Goal: Transaction & Acquisition: Book appointment/travel/reservation

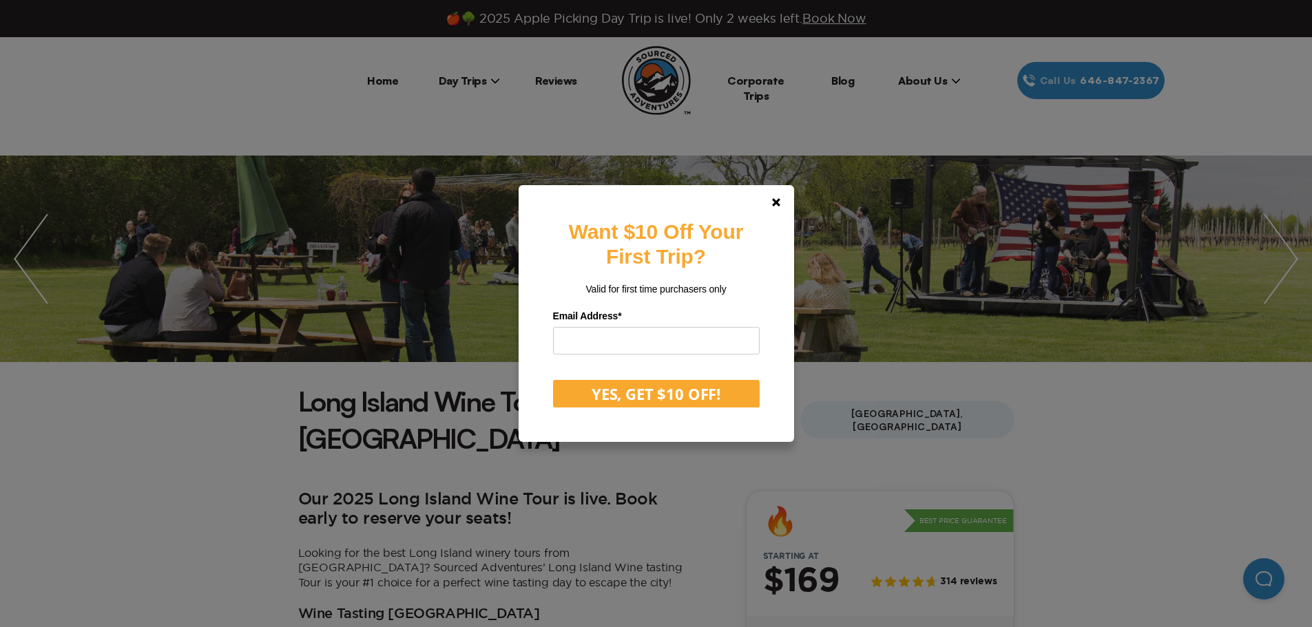
click at [1275, 237] on div "Want $10 Off Your First Trip? Valid for first time purchasers only Email Addres…" at bounding box center [656, 313] width 1312 height 627
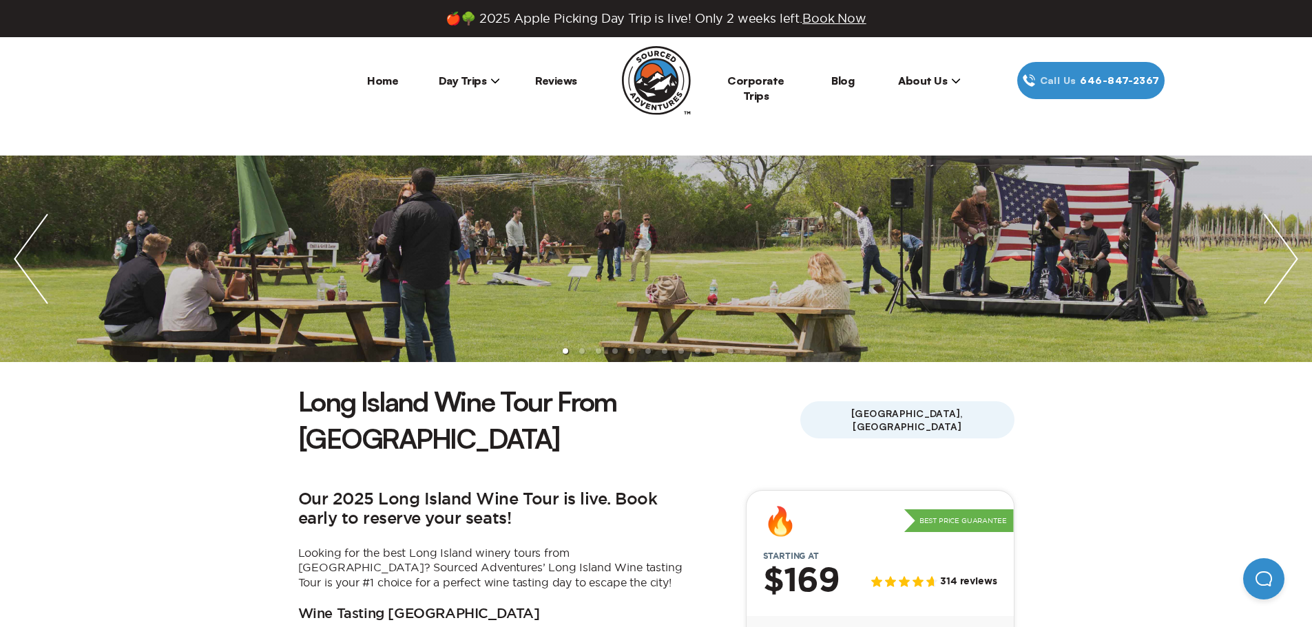
click at [1276, 232] on img "next slide / item" at bounding box center [1281, 259] width 62 height 207
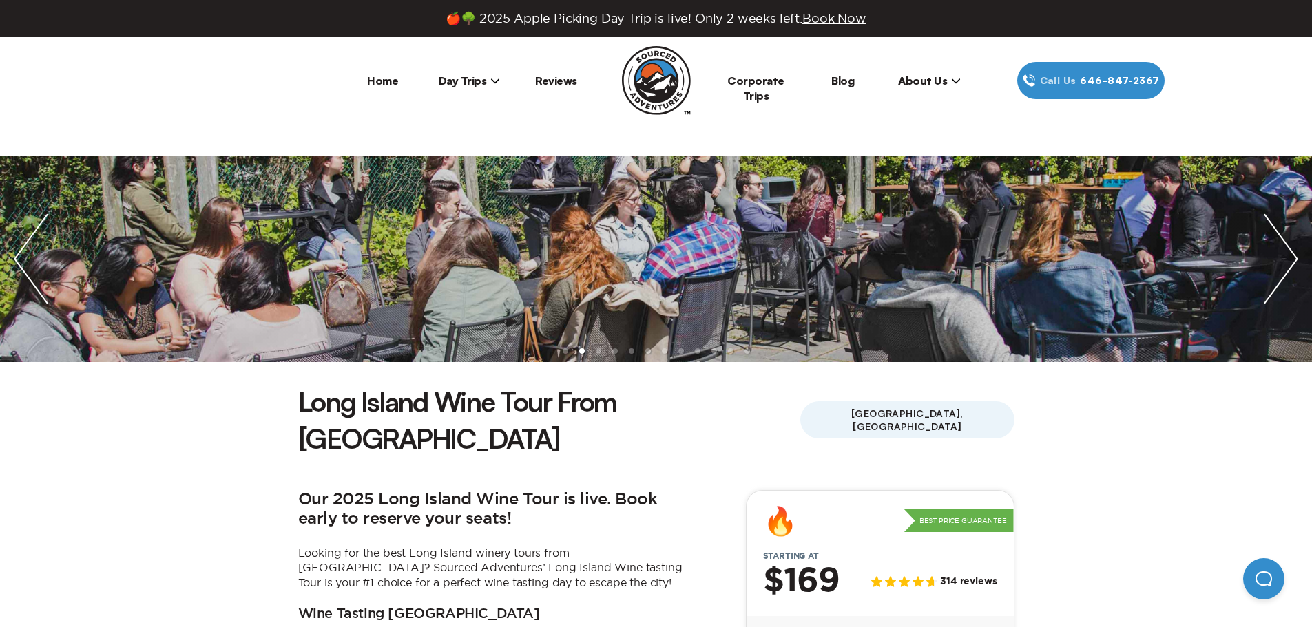
click at [1277, 232] on img "next slide / item" at bounding box center [1281, 259] width 62 height 207
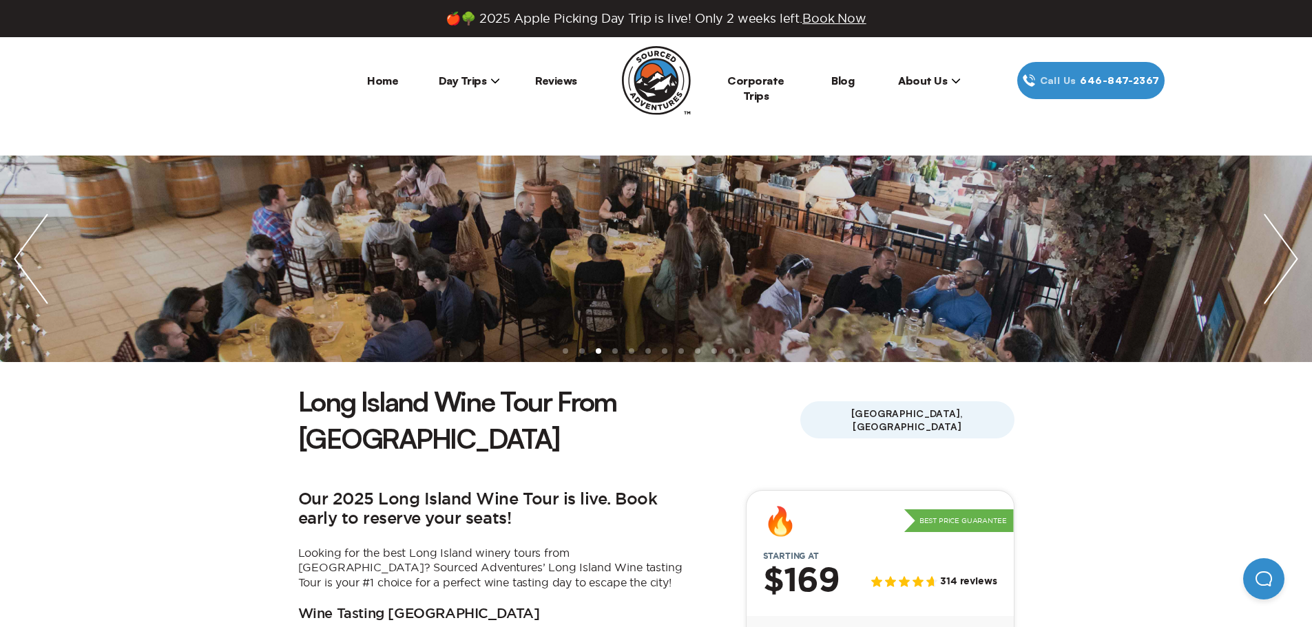
click at [1277, 232] on img "next slide / item" at bounding box center [1281, 259] width 62 height 207
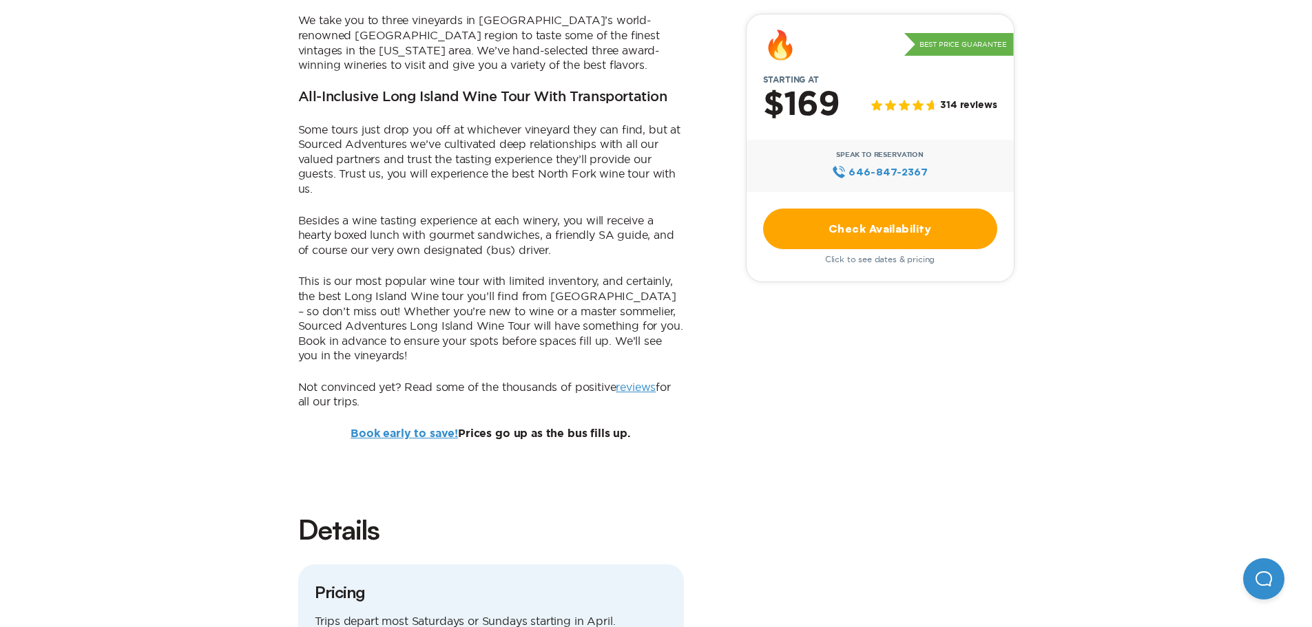
scroll to position [757, 0]
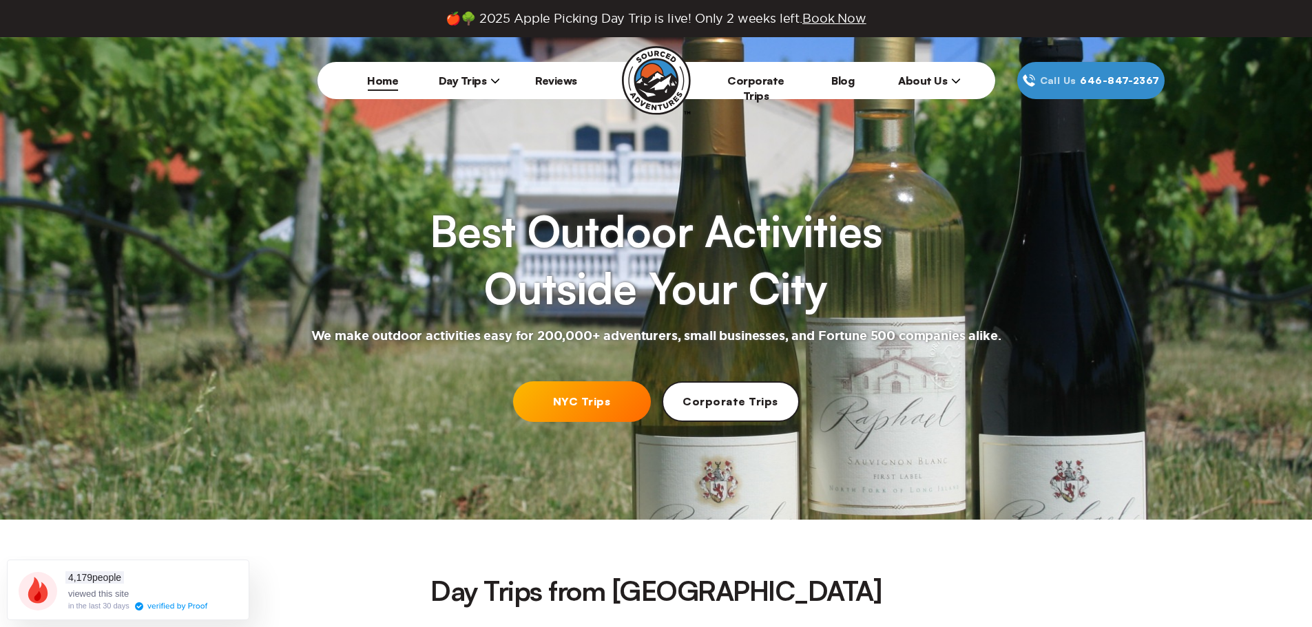
click at [494, 82] on icon at bounding box center [495, 80] width 8 height 5
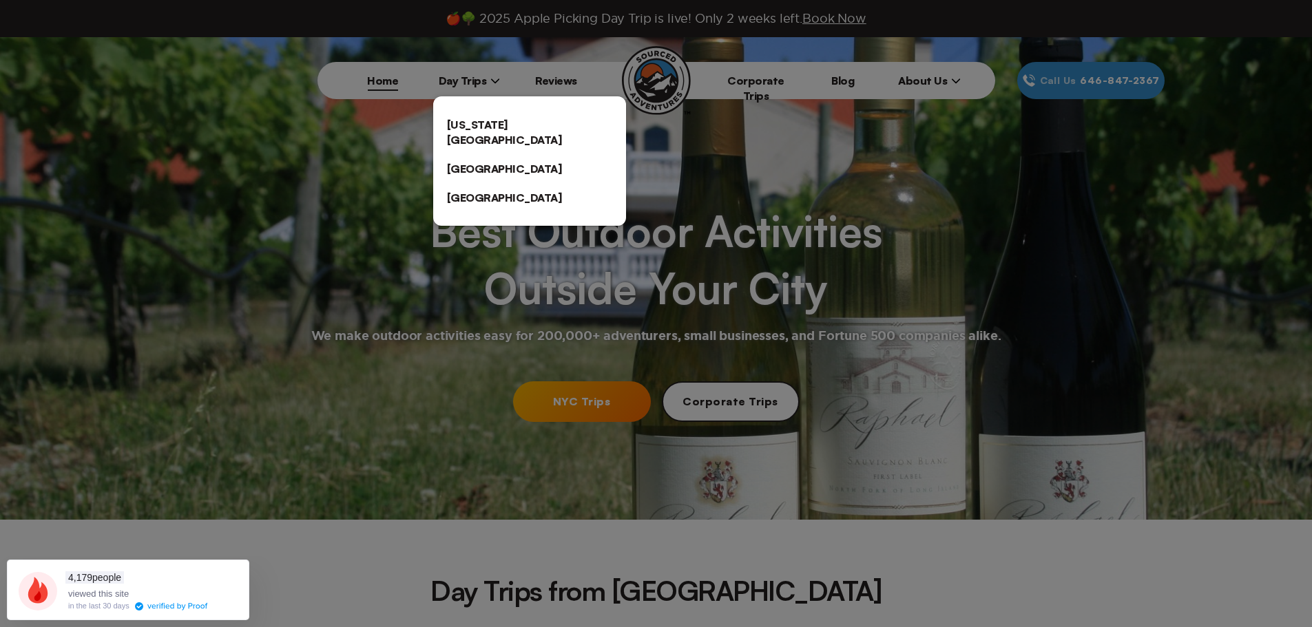
click at [501, 119] on link "[US_STATE][GEOGRAPHIC_DATA]" at bounding box center [529, 132] width 193 height 44
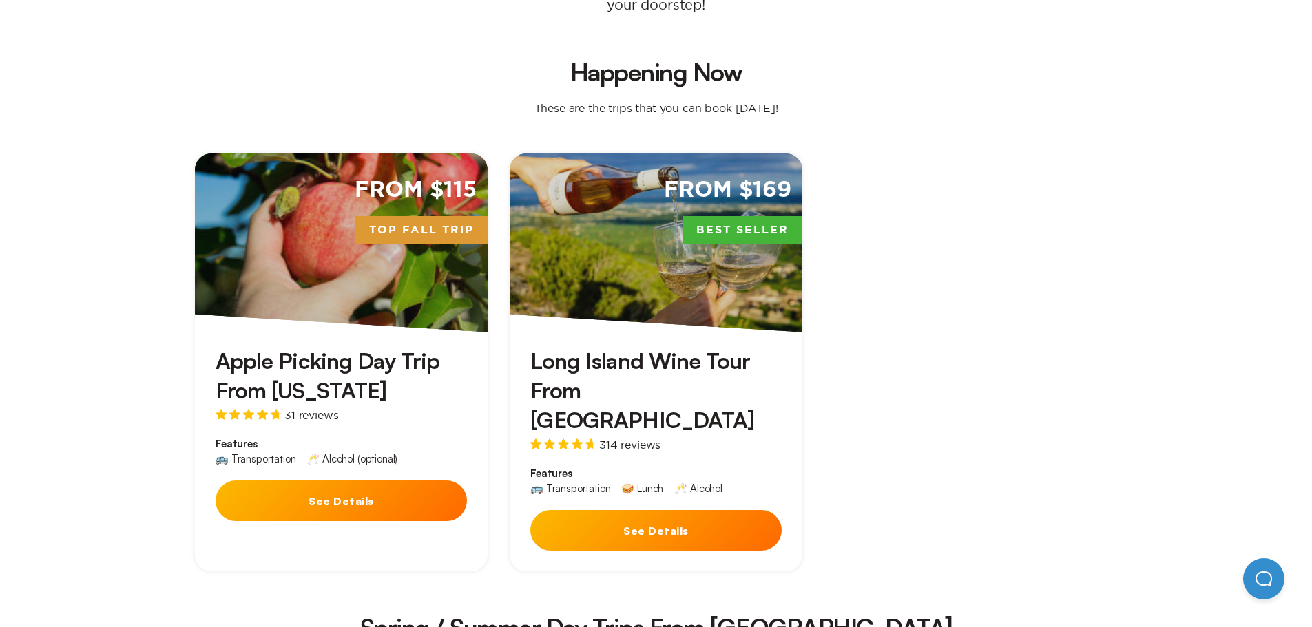
scroll to position [344, 0]
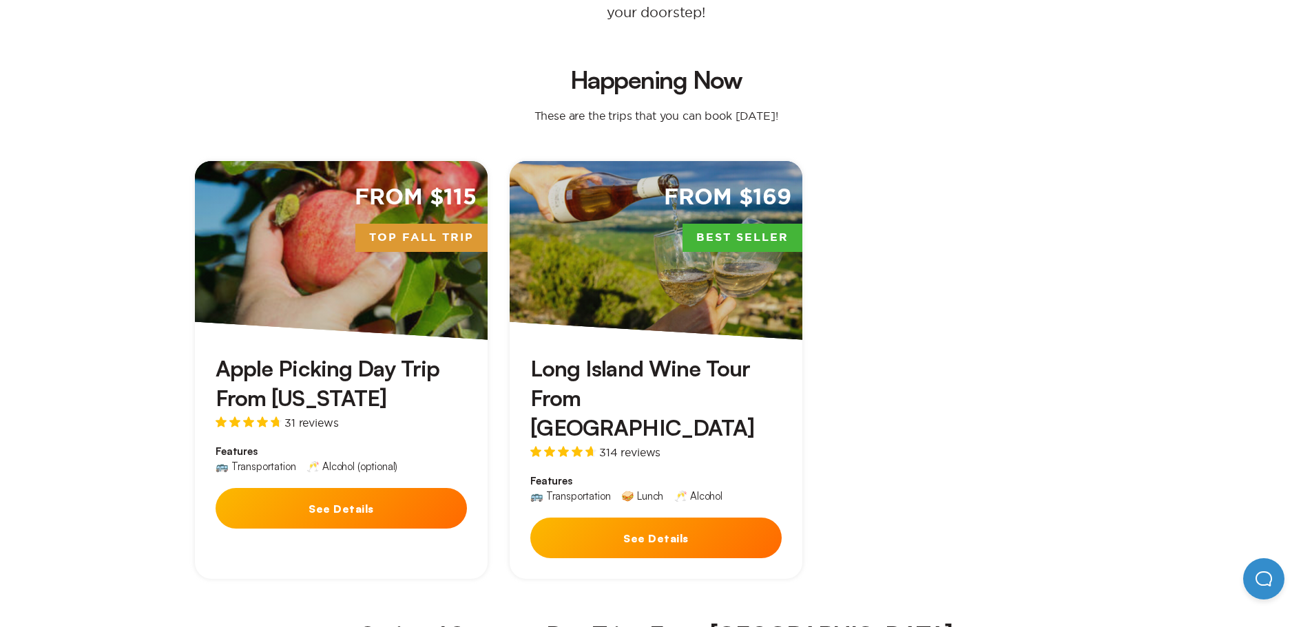
click at [339, 251] on div "From $115 Top Fall Trip" at bounding box center [341, 250] width 293 height 179
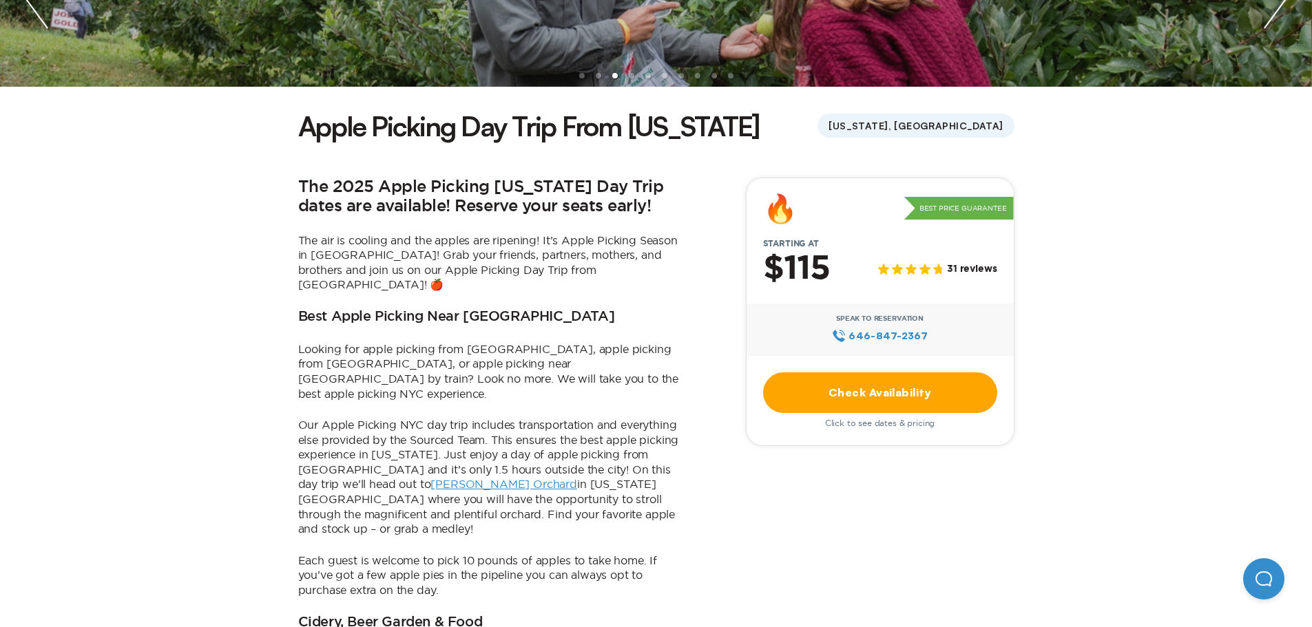
scroll to position [207, 0]
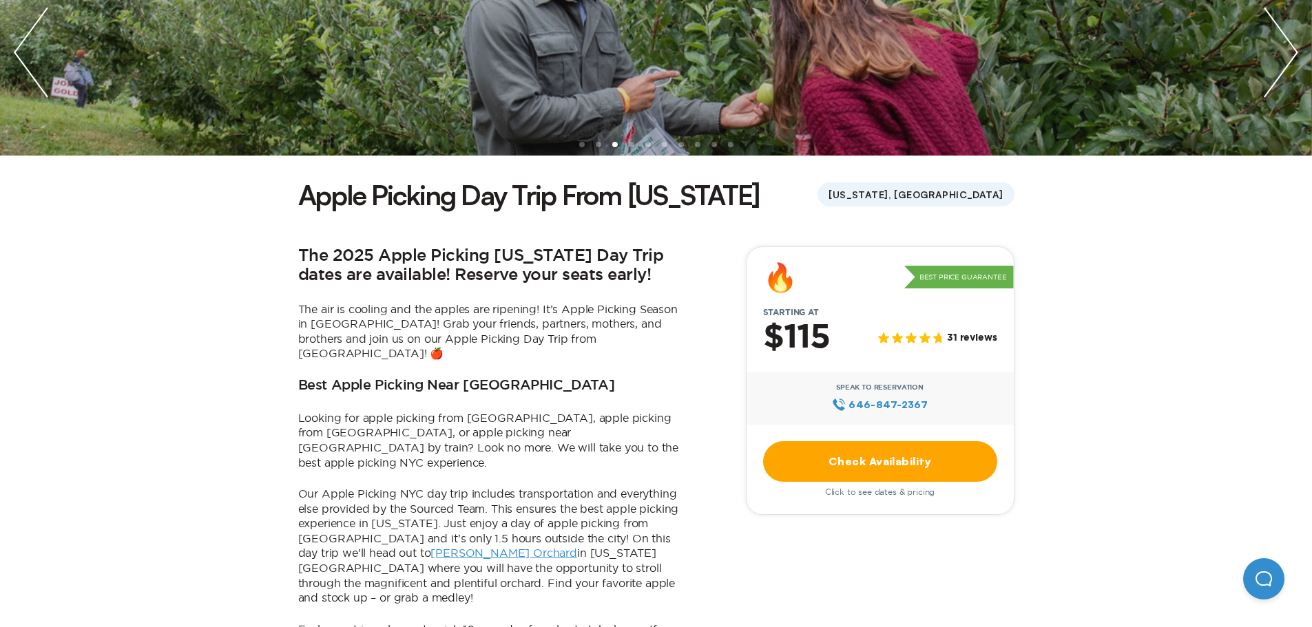
click at [884, 469] on link "Check Availability" at bounding box center [880, 461] width 234 height 41
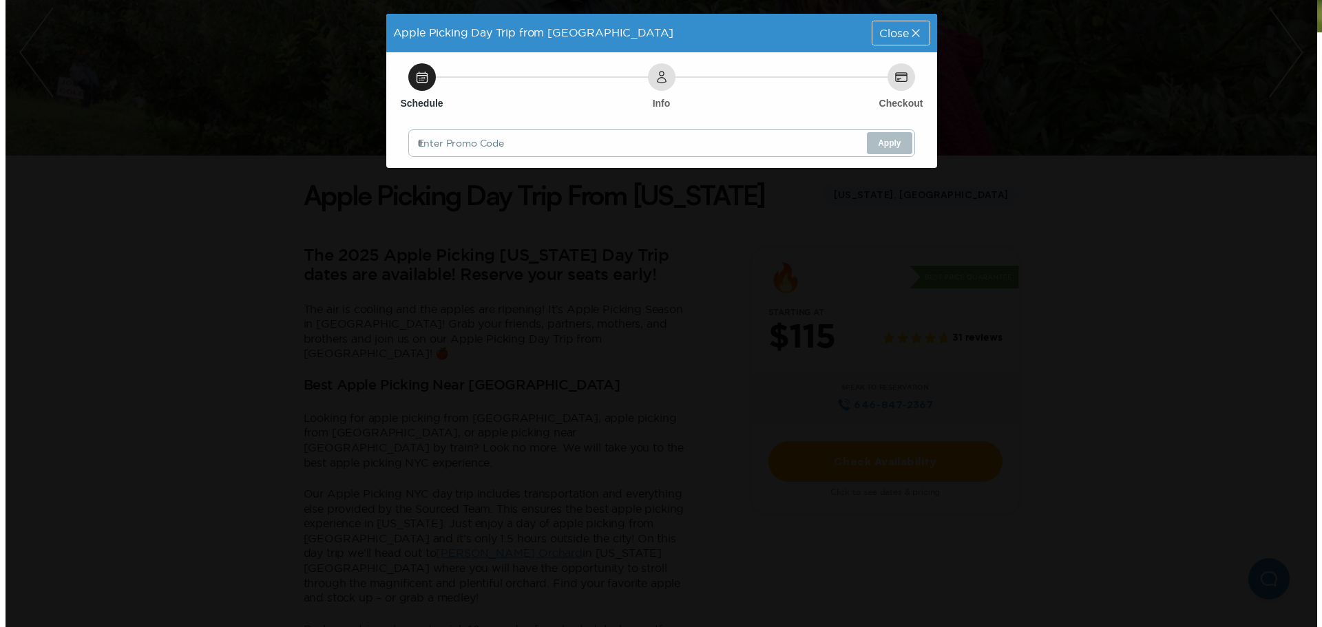
scroll to position [0, 0]
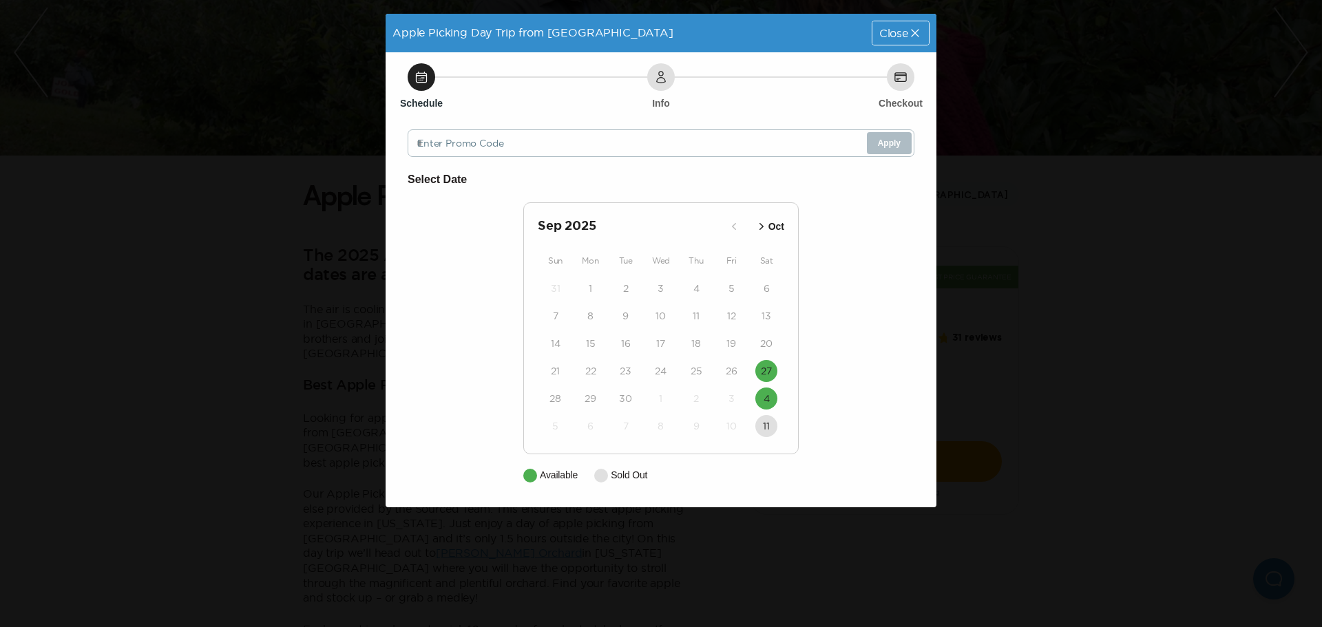
click at [768, 223] on icon "button" at bounding box center [762, 227] width 14 height 14
click at [749, 228] on icon "button" at bounding box center [750, 226] width 4 height 7
click at [763, 224] on icon "button" at bounding box center [762, 227] width 14 height 14
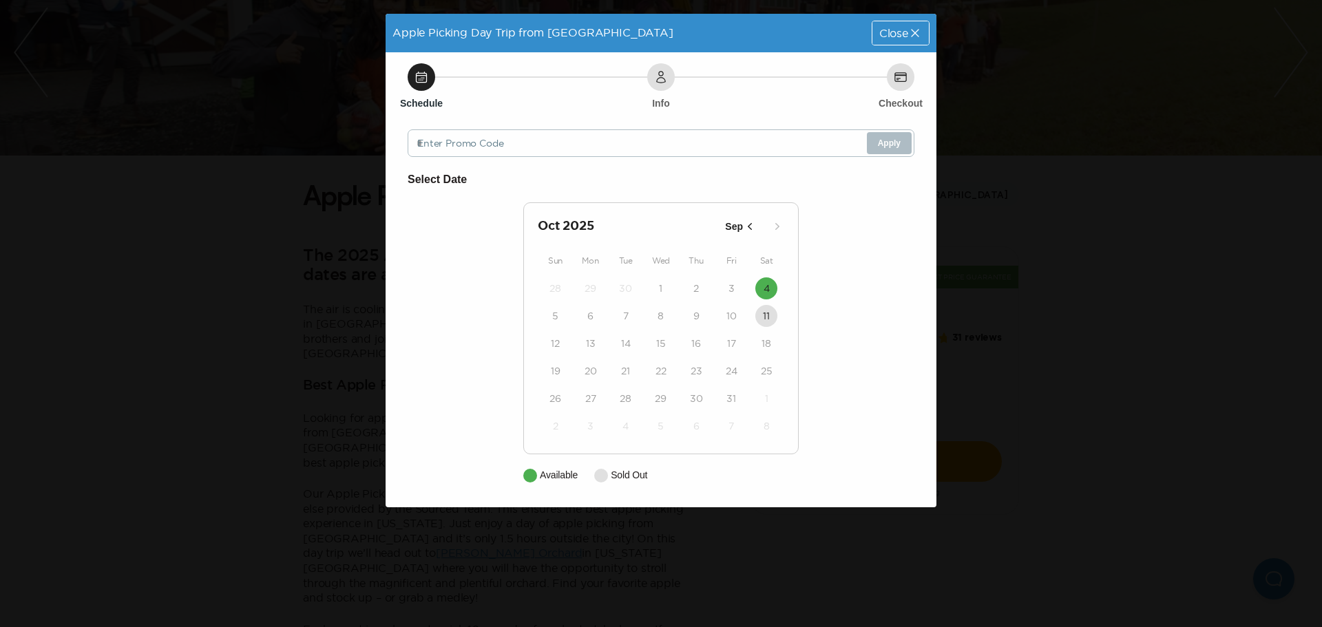
click at [919, 21] on div "Close" at bounding box center [900, 32] width 56 height 23
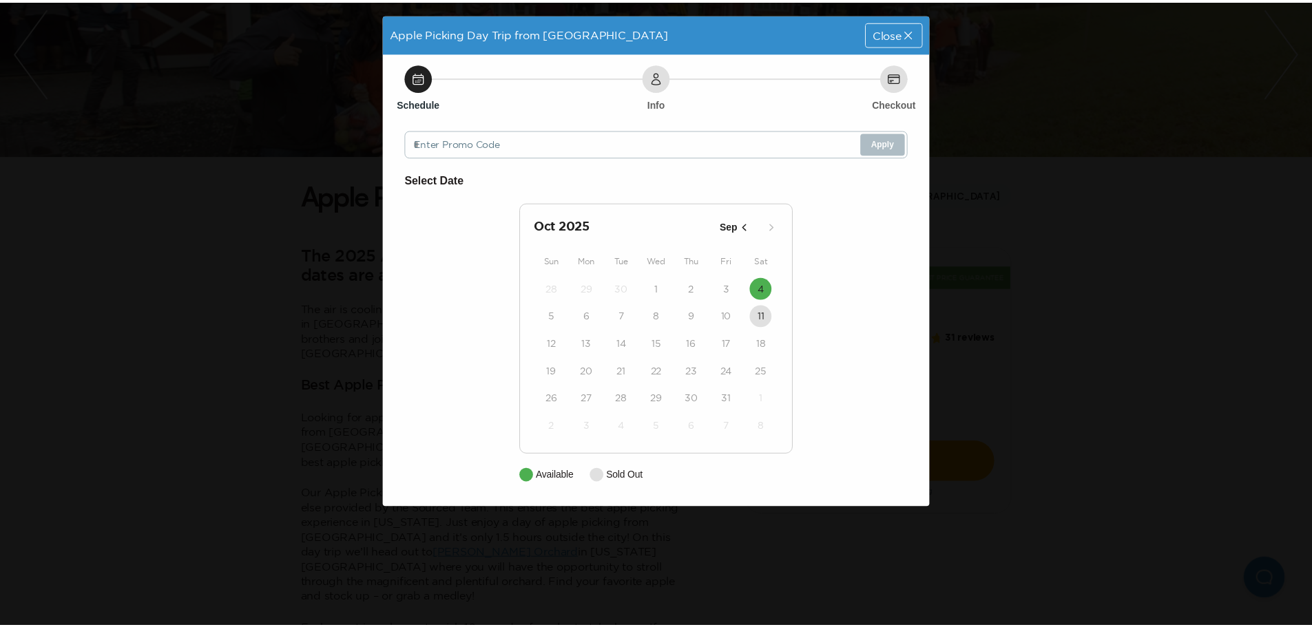
scroll to position [207, 0]
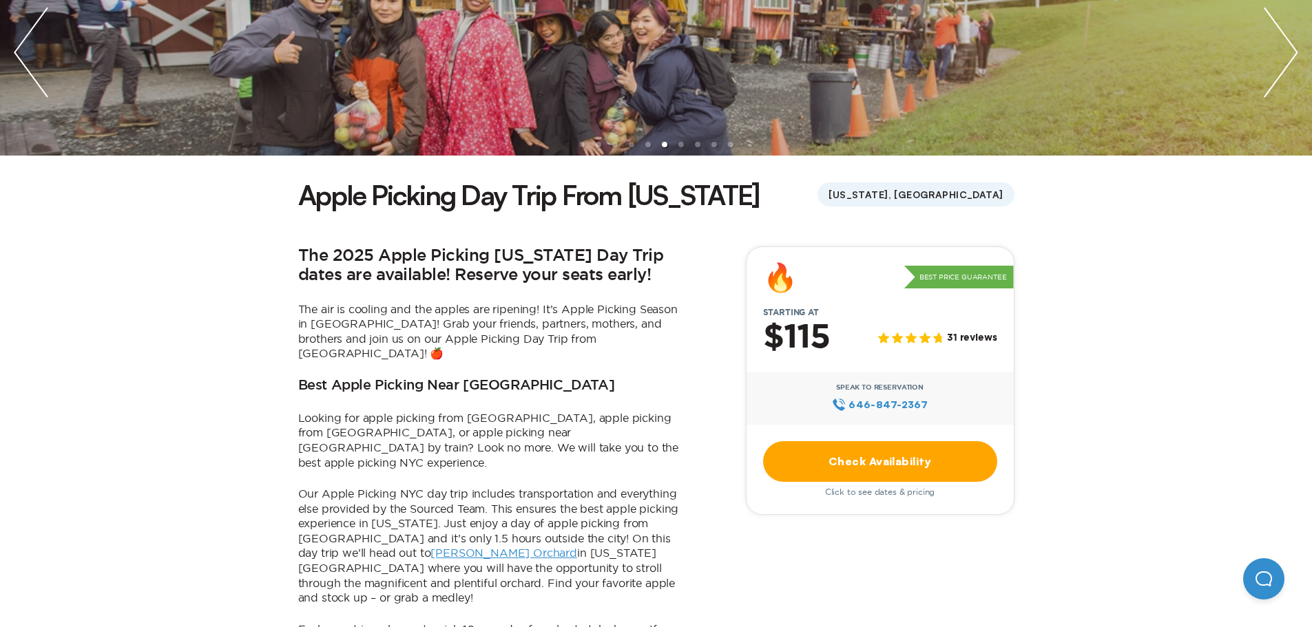
scroll to position [344, 0]
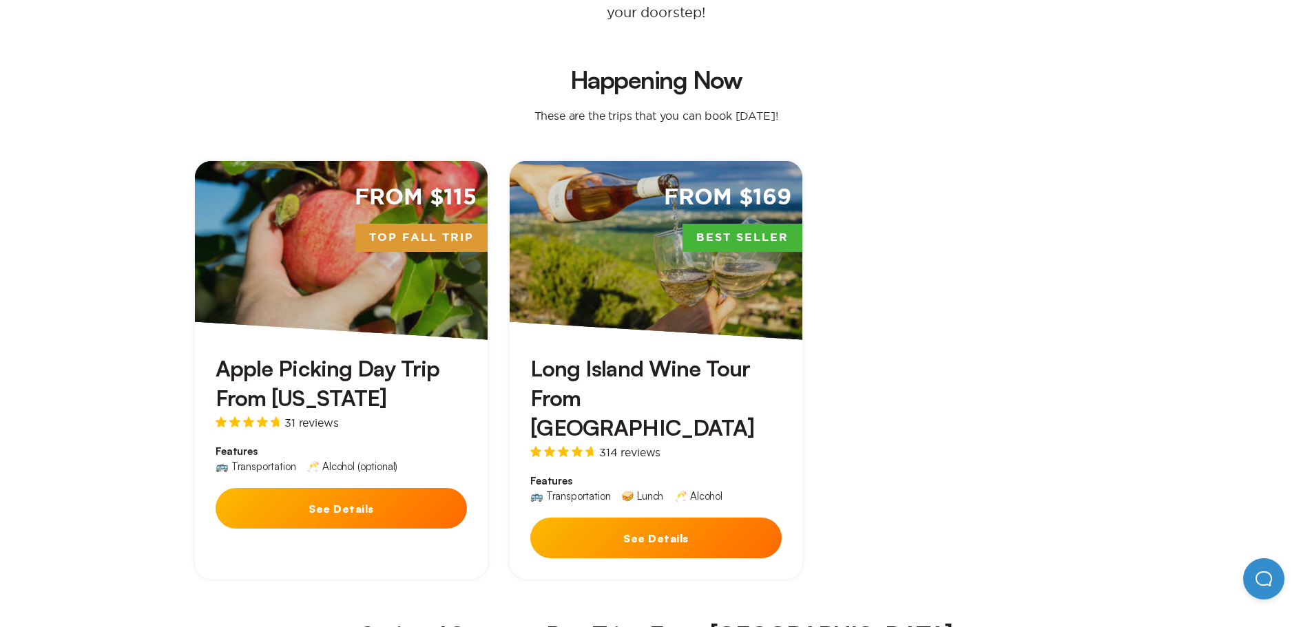
click at [649, 271] on div "From $169 Best Seller" at bounding box center [656, 250] width 293 height 179
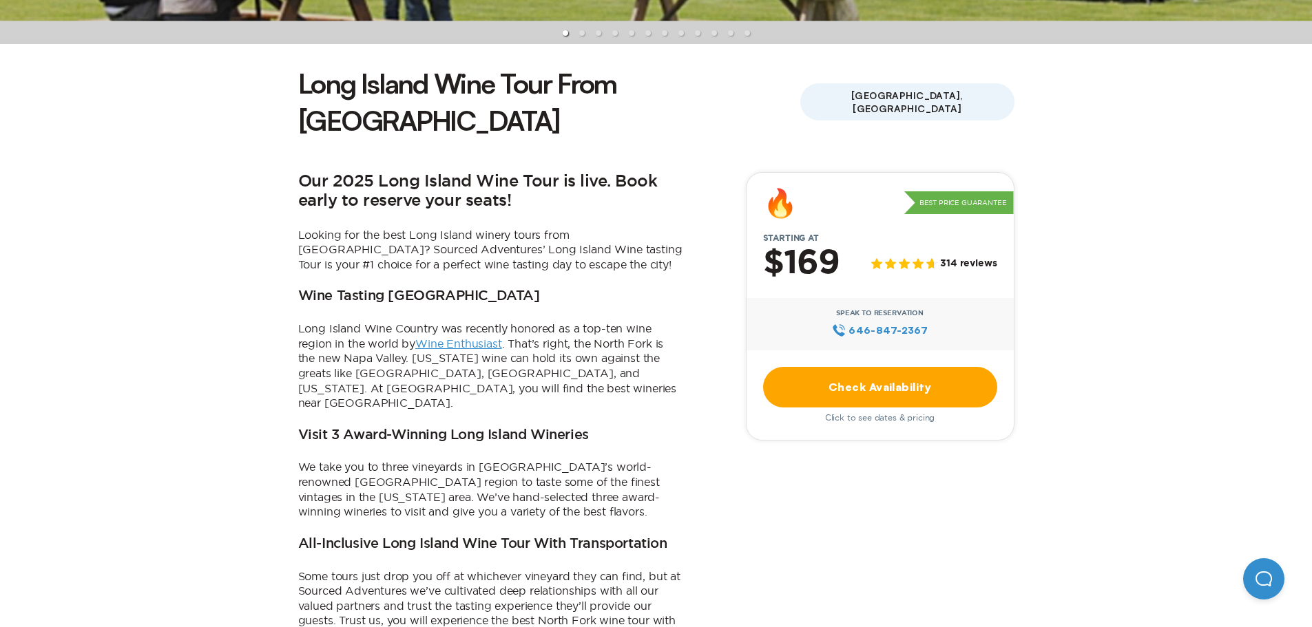
scroll to position [344, 0]
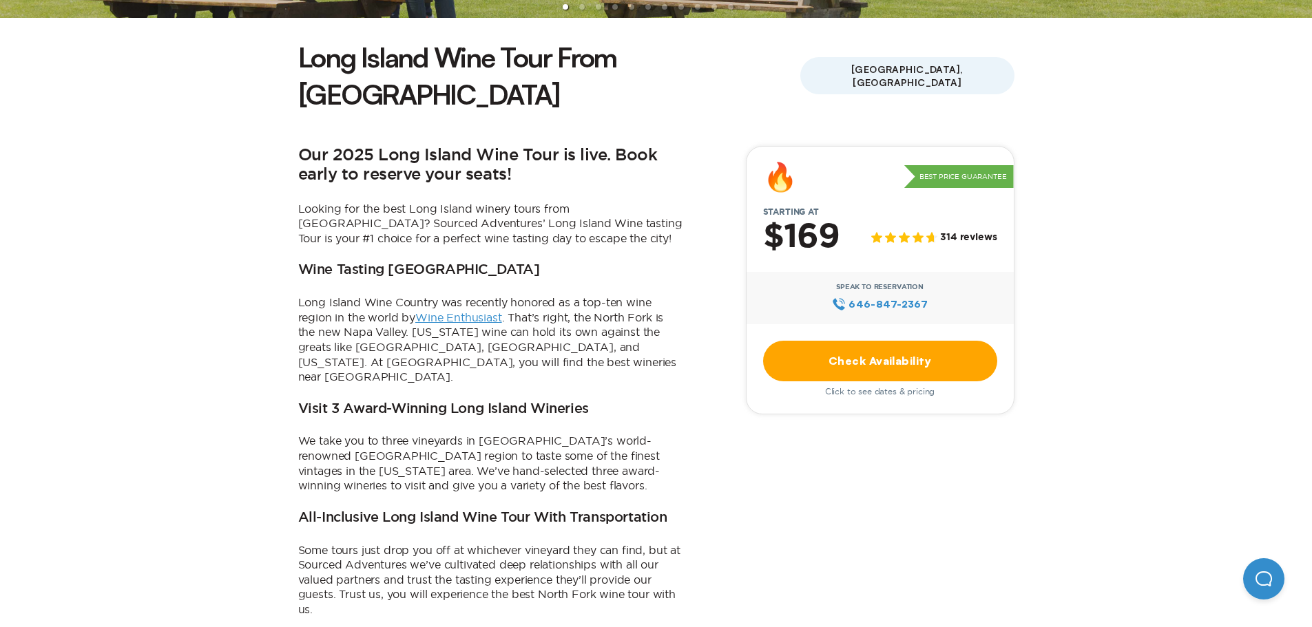
click at [901, 341] on link "Check Availability" at bounding box center [880, 361] width 234 height 41
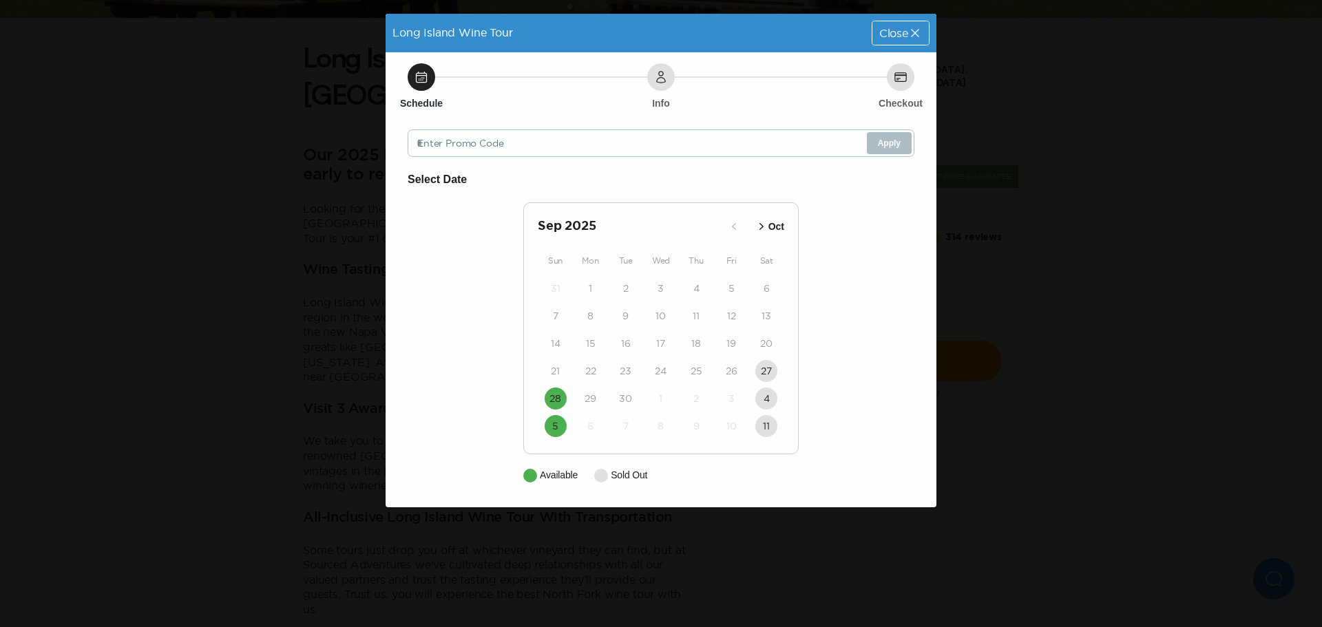
click at [762, 229] on icon "button" at bounding box center [762, 226] width 4 height 7
click at [762, 229] on icon "button" at bounding box center [760, 227] width 14 height 14
click at [749, 226] on icon "button" at bounding box center [750, 226] width 4 height 7
click at [763, 220] on icon "button" at bounding box center [760, 227] width 14 height 14
click at [875, 33] on div "Close" at bounding box center [900, 32] width 56 height 23
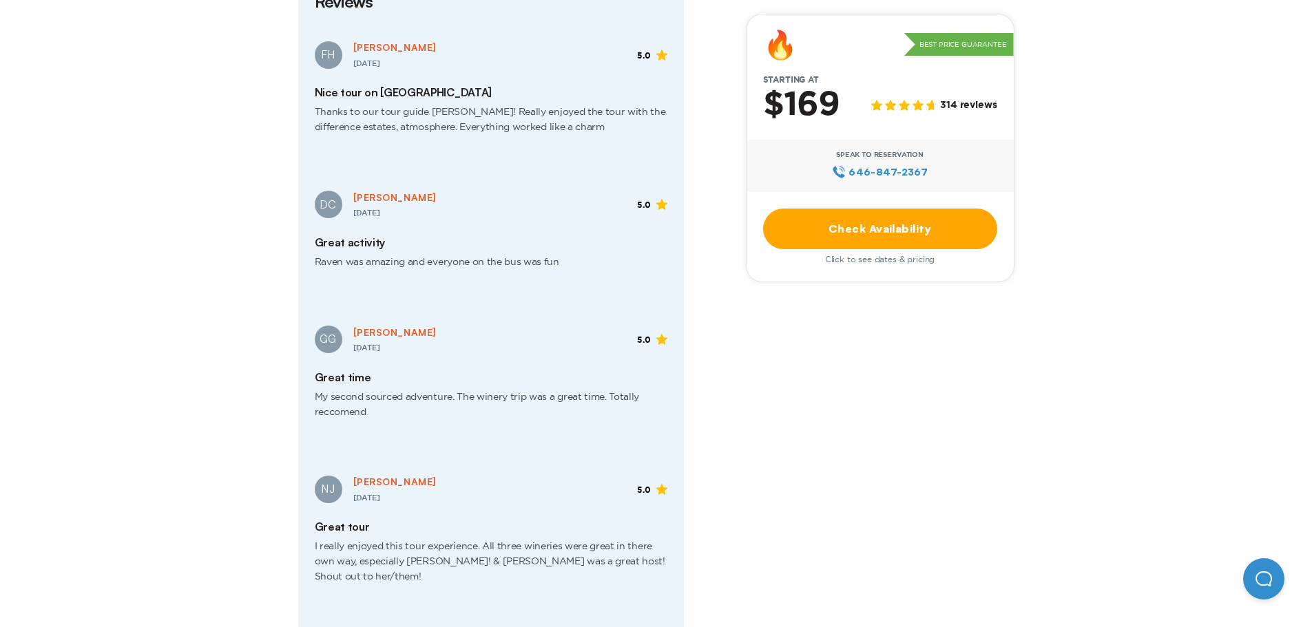
scroll to position [1859, 0]
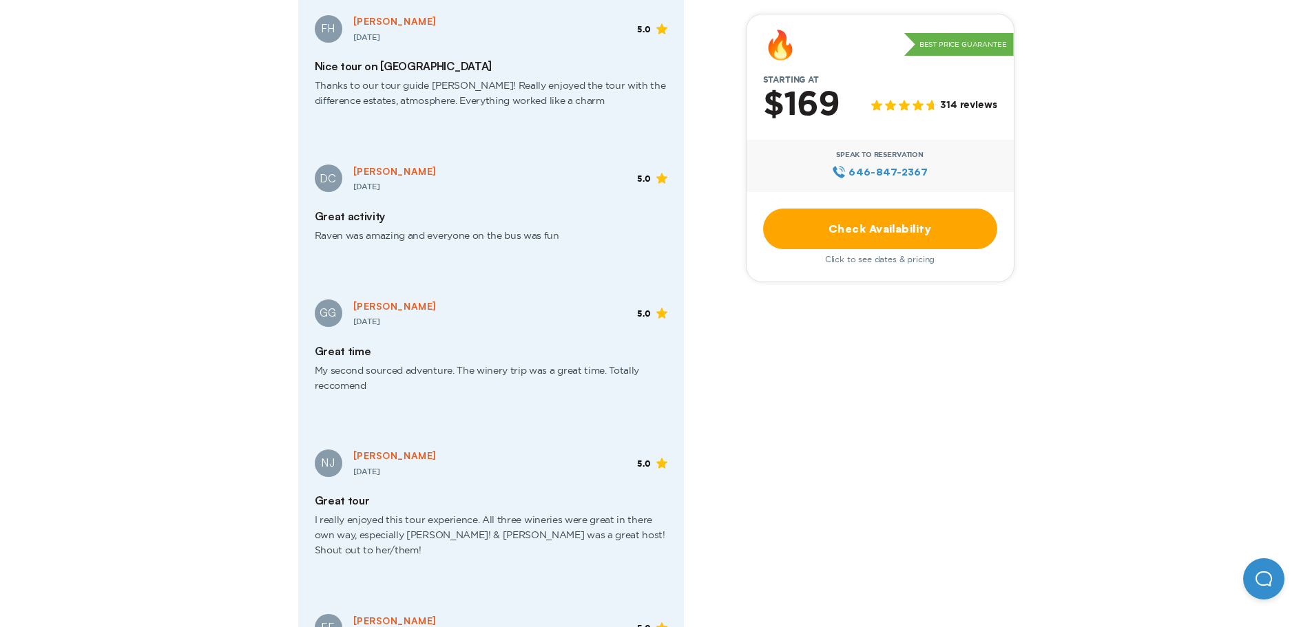
scroll to position [344, 0]
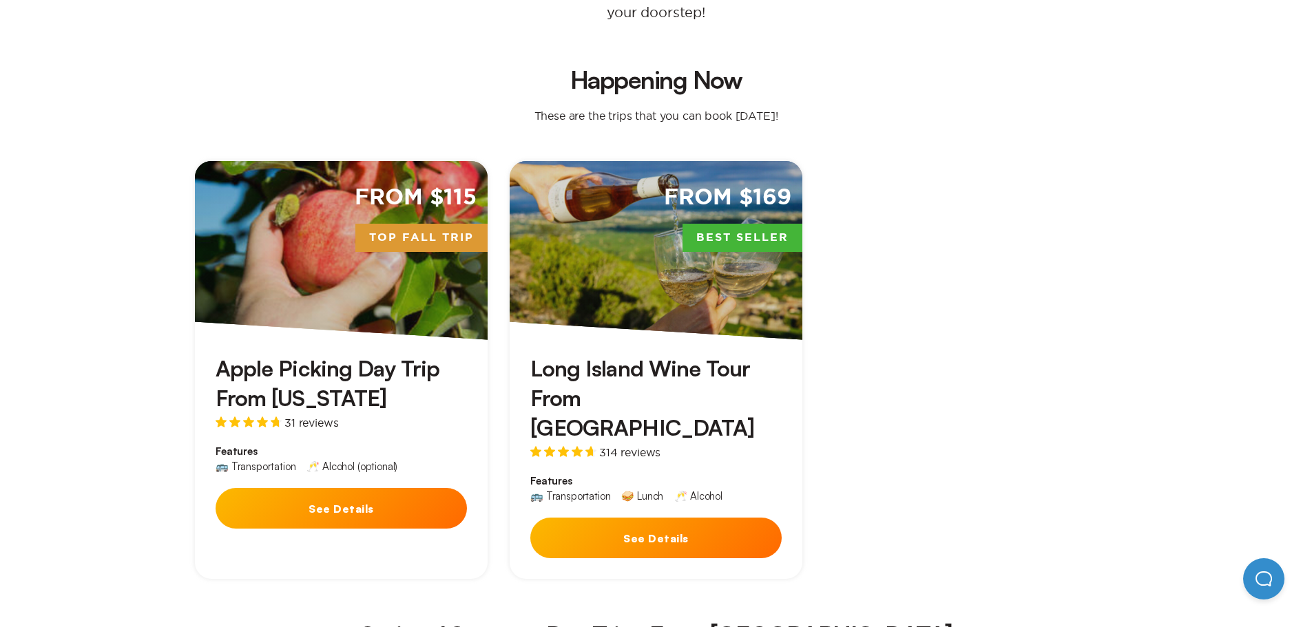
click at [295, 267] on div "From $115 Top Fall Trip" at bounding box center [341, 250] width 293 height 179
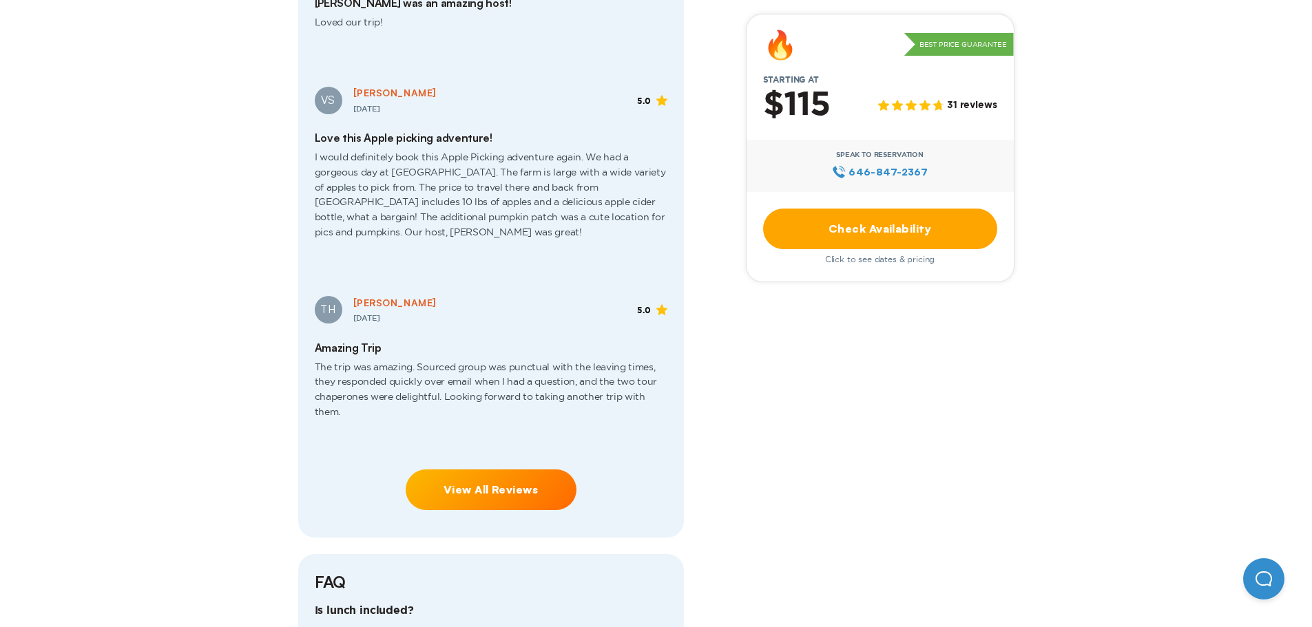
scroll to position [3030, 0]
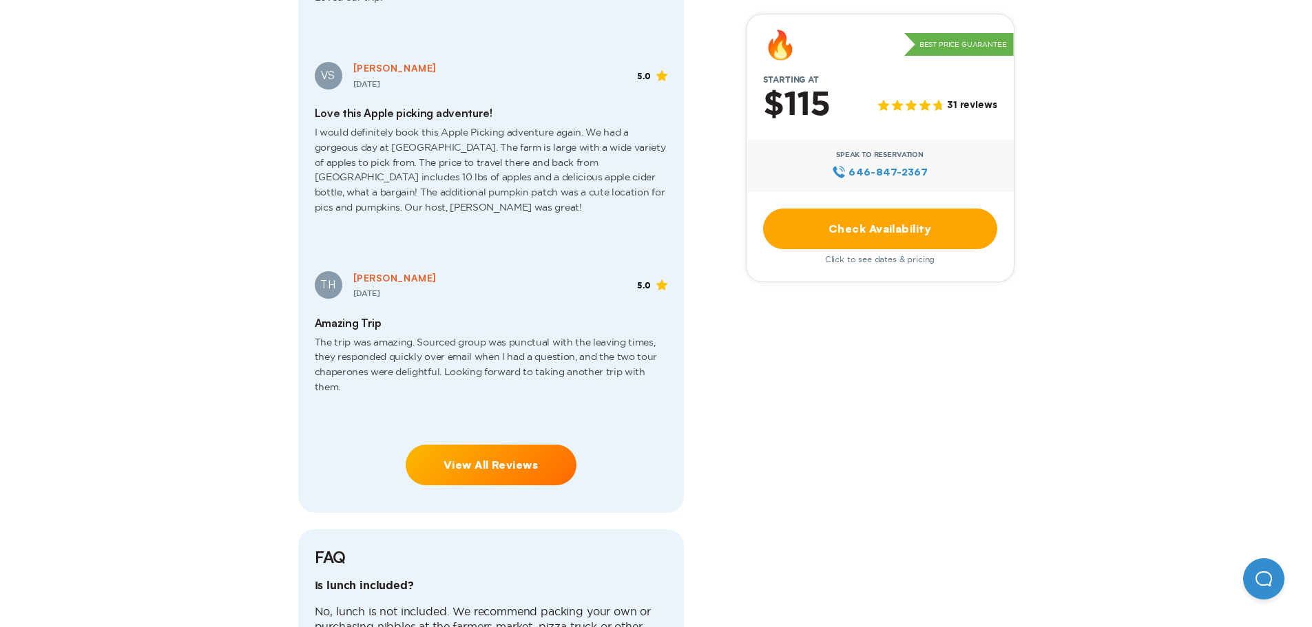
click at [477, 445] on link "View All Reviews" at bounding box center [491, 465] width 171 height 41
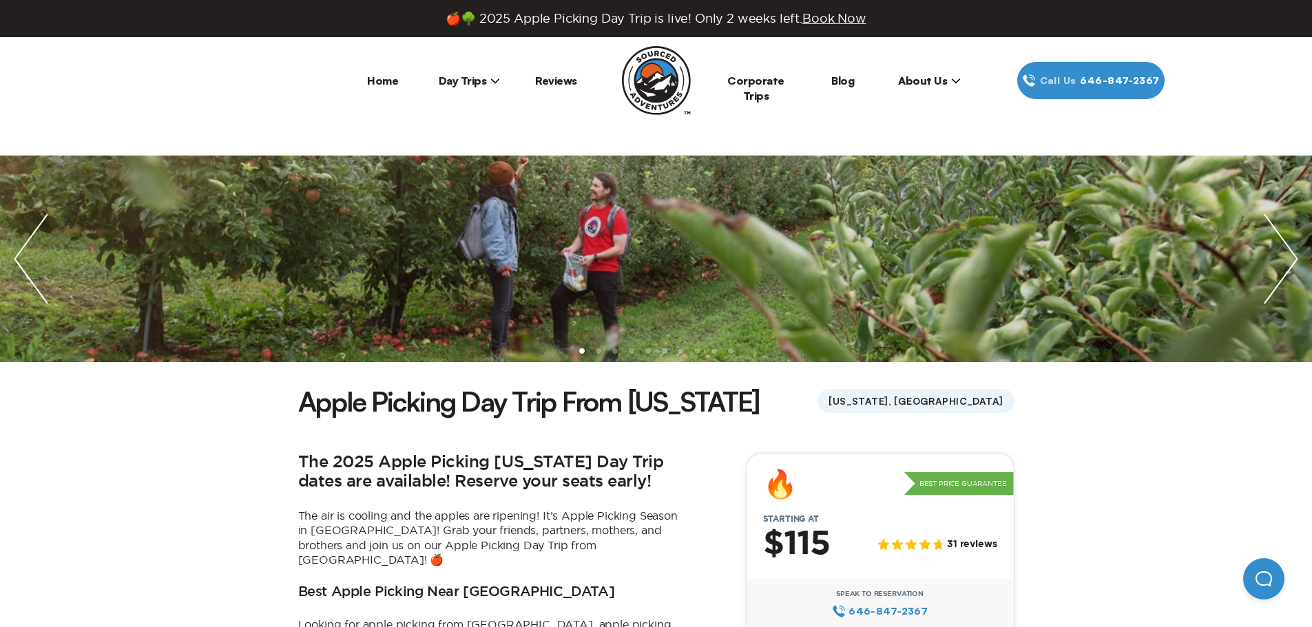
scroll to position [344, 0]
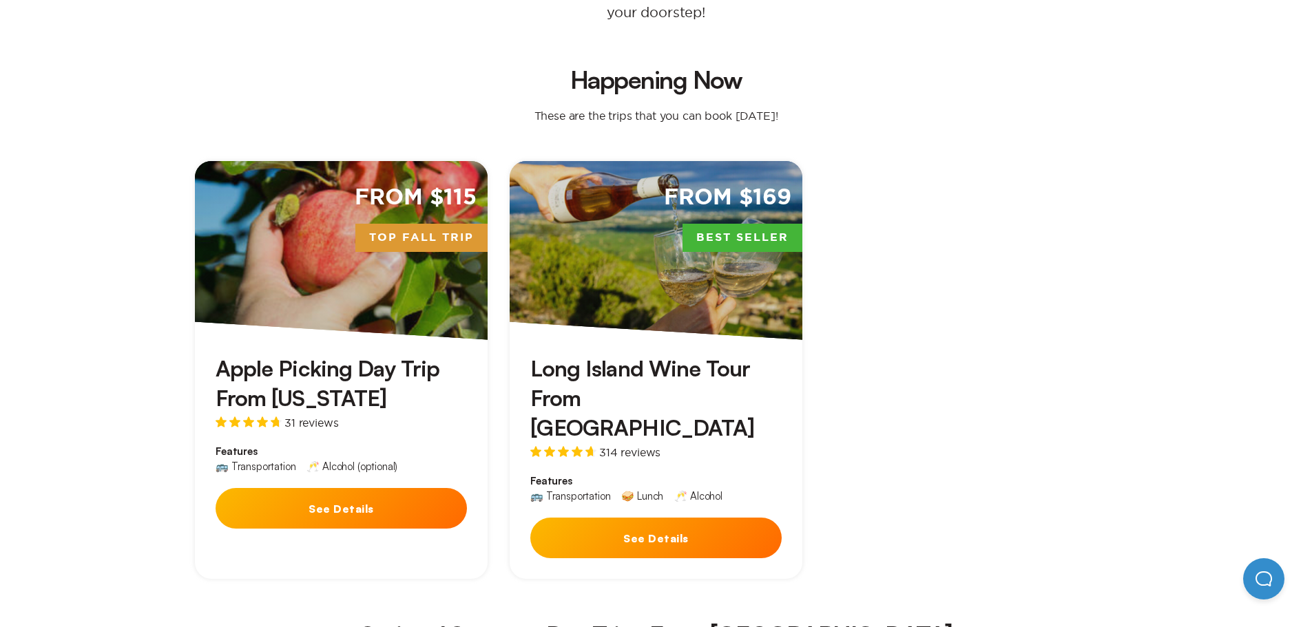
click at [397, 278] on div "From $115 Top Fall Trip" at bounding box center [341, 250] width 293 height 179
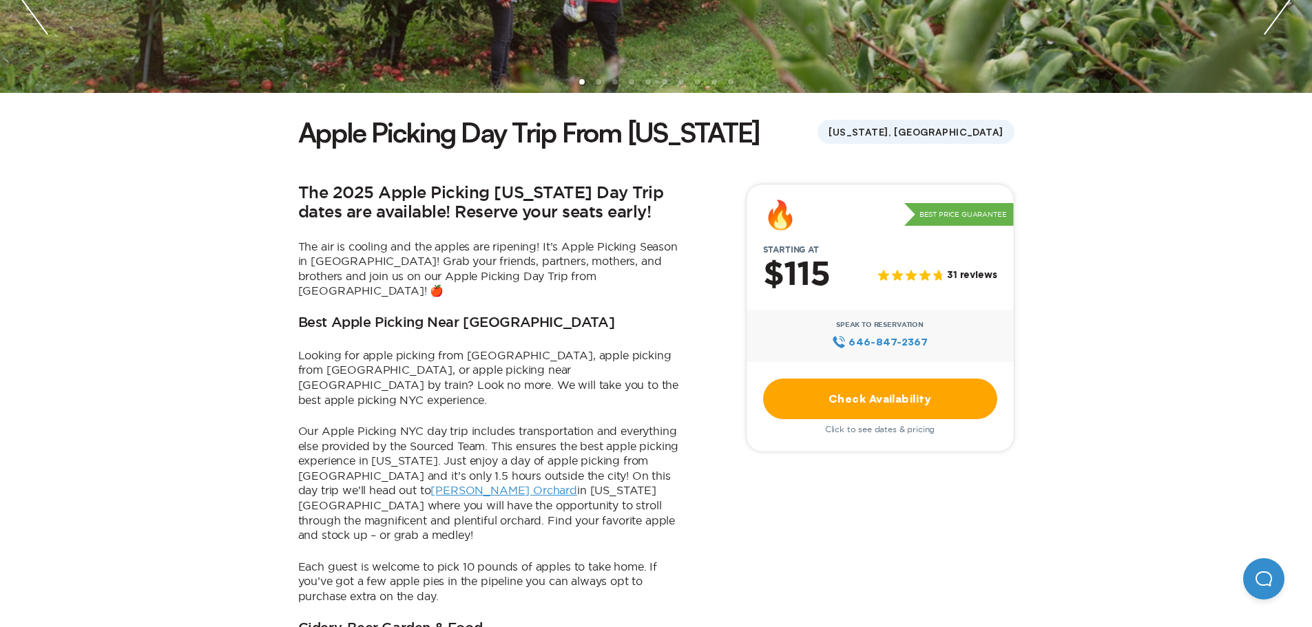
scroll to position [344, 0]
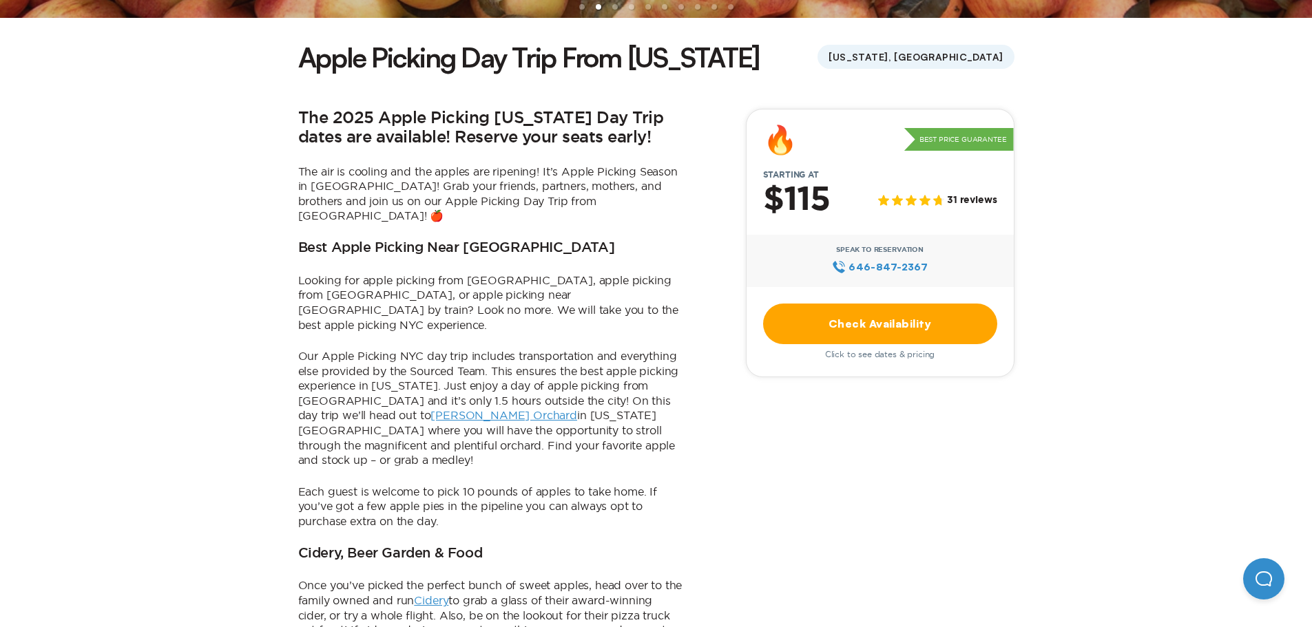
click at [849, 327] on link "Check Availability" at bounding box center [880, 324] width 234 height 41
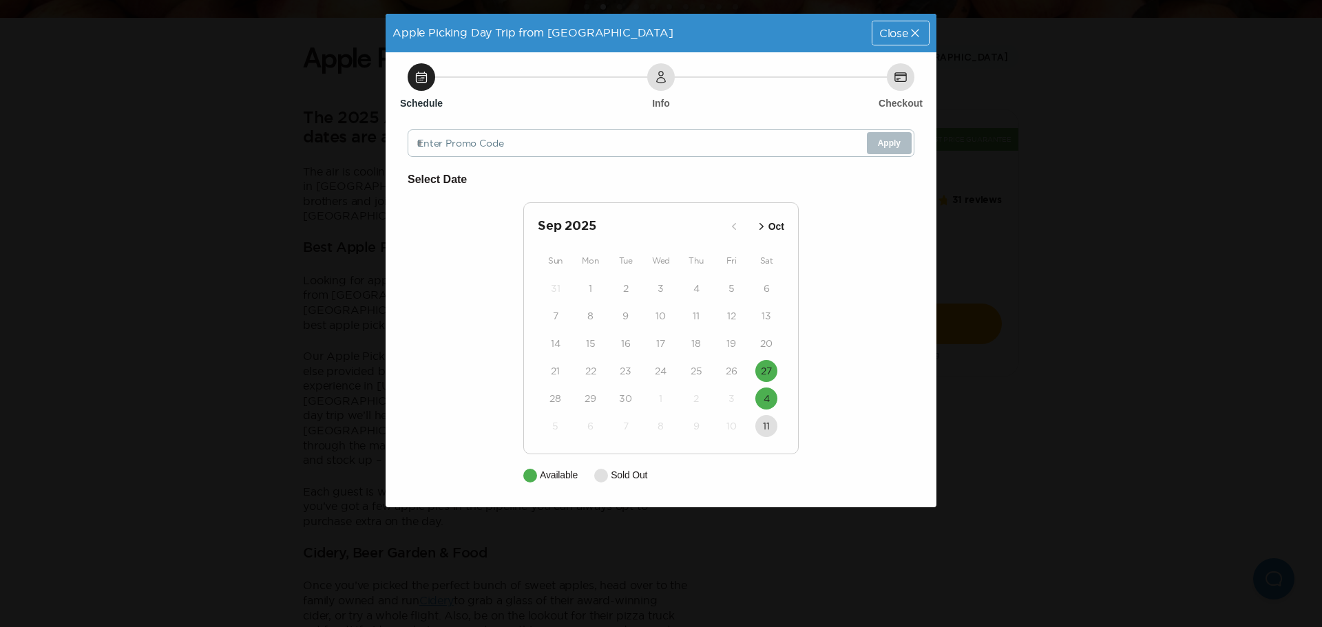
click at [768, 225] on icon "button" at bounding box center [762, 227] width 14 height 14
